Goal: Complete application form: Complete application form

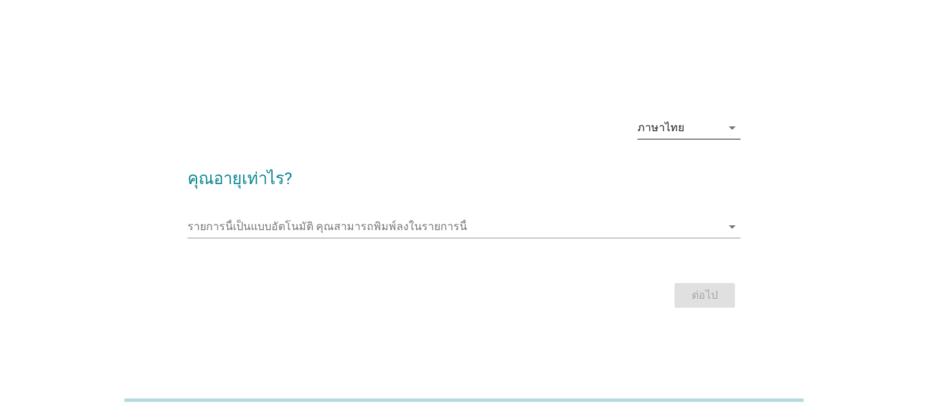
click at [714, 132] on div "ภาษาไทย" at bounding box center [679, 128] width 84 height 22
click at [468, 109] on div "ภาษาไทย arrow_drop_down" at bounding box center [464, 129] width 553 height 47
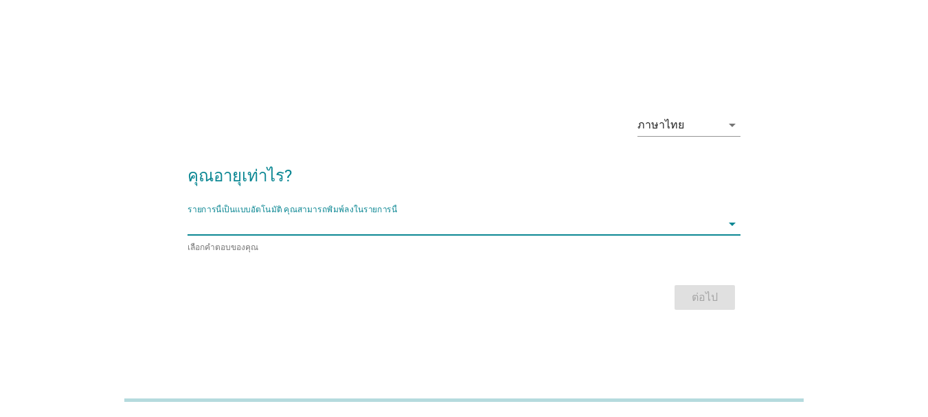
click at [354, 224] on input "รายการนี้เป็นแบบอัตโนมัติ คุณสามารถพิมพ์ลงในรายการนี้" at bounding box center [455, 224] width 534 height 22
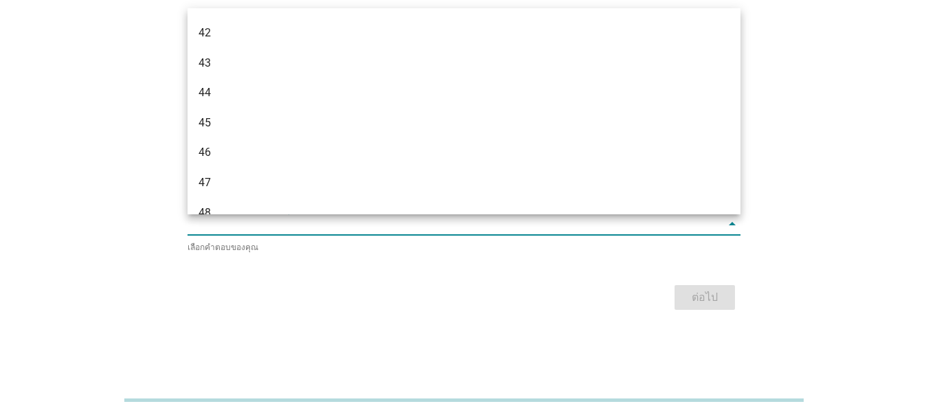
scroll to position [816, 0]
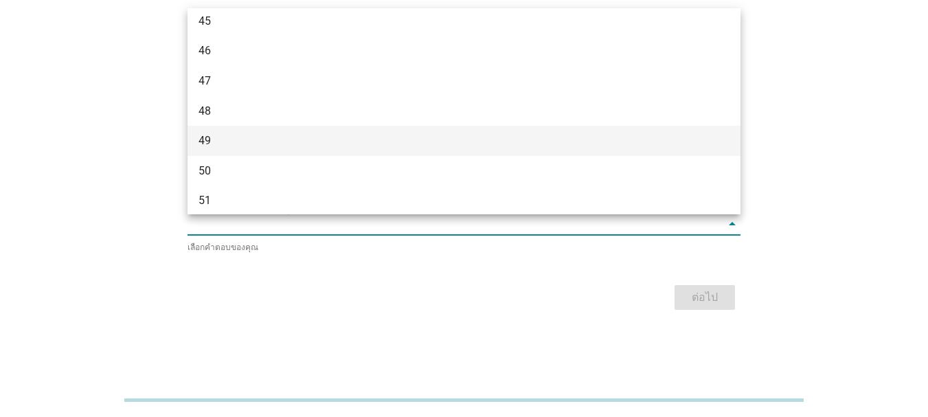
click at [321, 142] on div "49" at bounding box center [442, 141] width 487 height 16
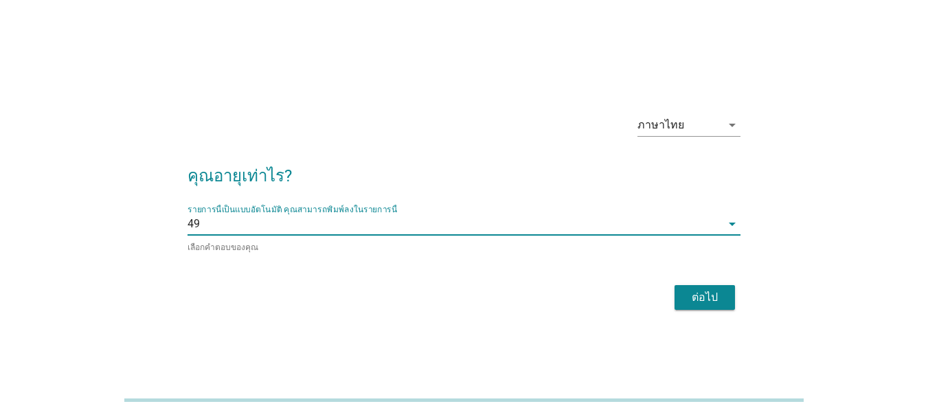
click at [698, 300] on div "ต่อไป" at bounding box center [705, 297] width 38 height 16
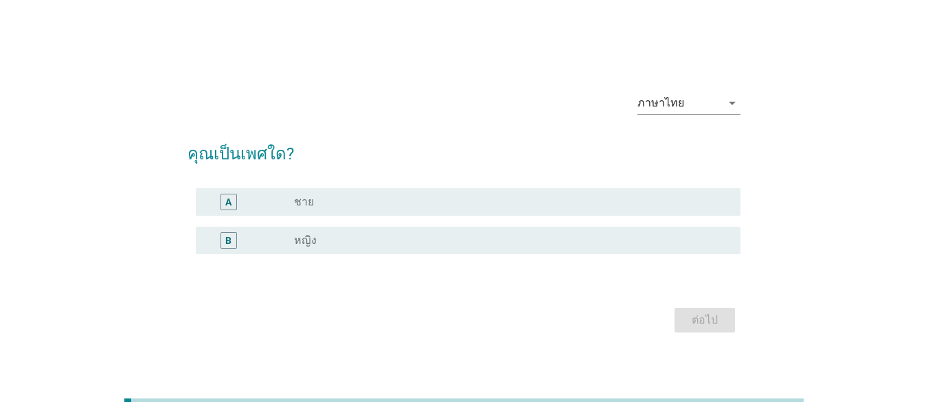
click at [301, 207] on label "ชาย" at bounding box center [304, 202] width 20 height 14
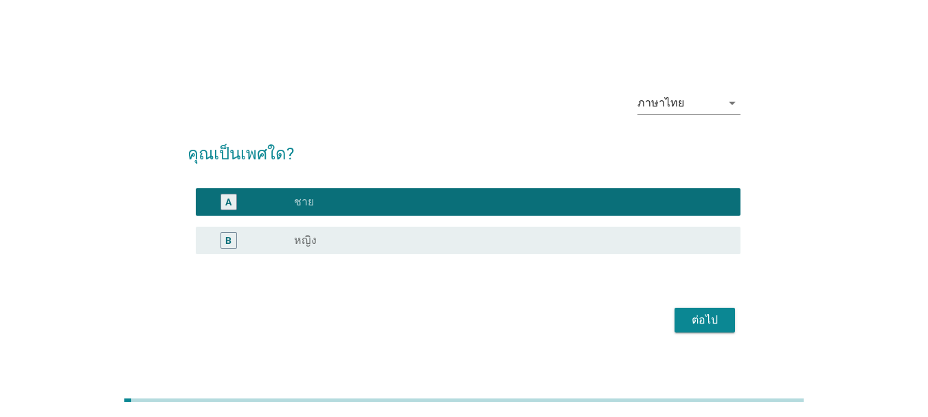
click at [688, 321] on div "ต่อไป" at bounding box center [705, 320] width 38 height 16
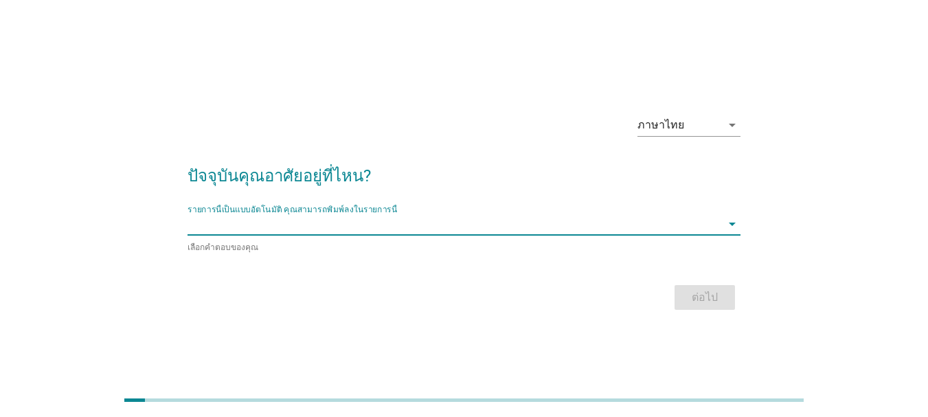
click at [311, 227] on input "รายการนี้เป็นแบบอัตโนมัติ คุณสามารถพิมพ์ลงในรายการนี้" at bounding box center [455, 224] width 534 height 22
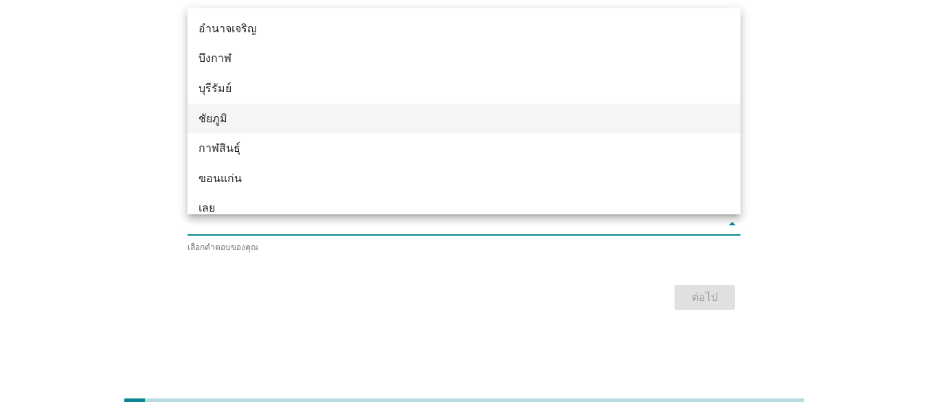
click at [248, 122] on div "ชัยภูมิ" at bounding box center [442, 119] width 487 height 16
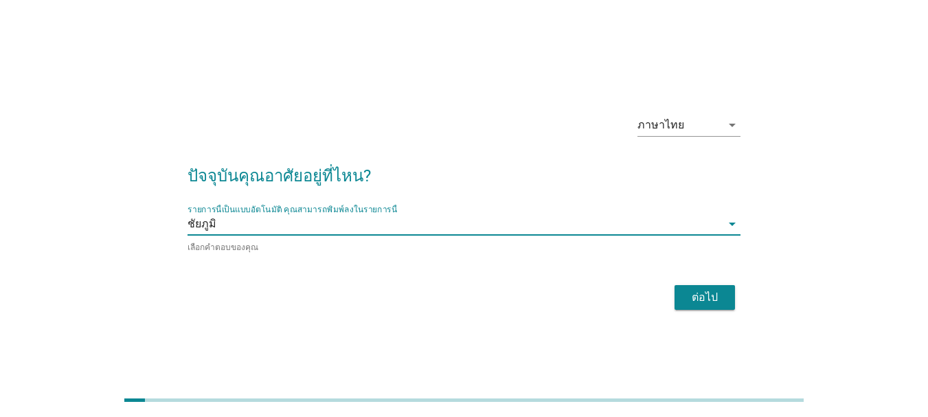
click at [700, 302] on div "ต่อไป" at bounding box center [705, 297] width 38 height 16
